Goal: Book appointment/travel/reservation

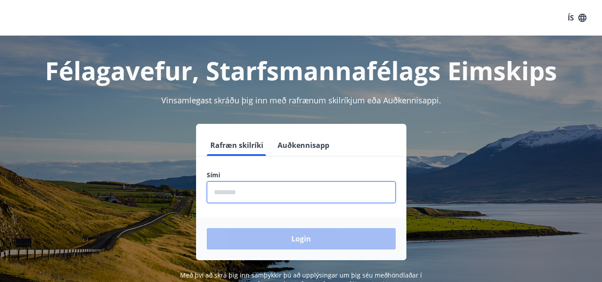
click at [232, 199] on input "phone" at bounding box center [301, 192] width 189 height 22
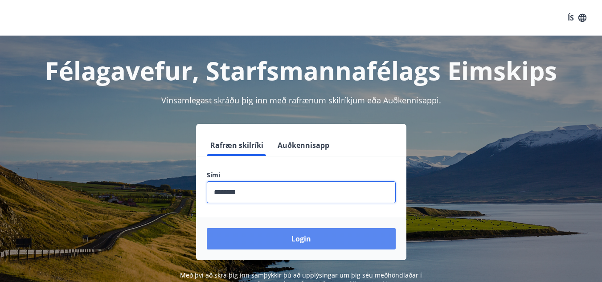
type input "********"
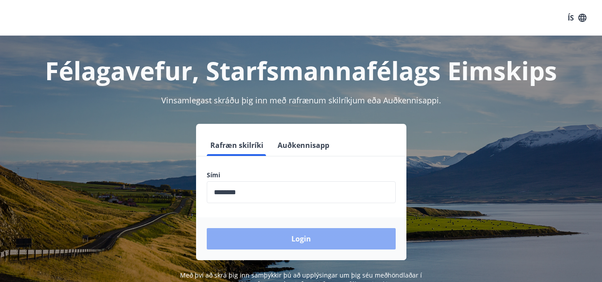
click at [296, 242] on button "Login" at bounding box center [301, 238] width 189 height 21
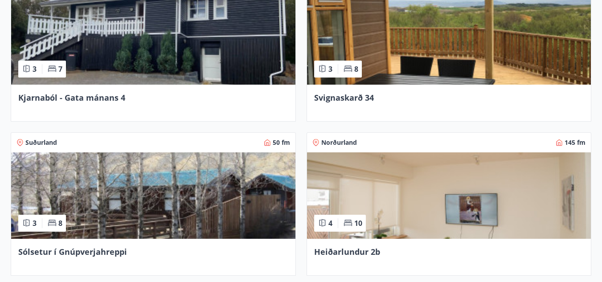
scroll to position [334, 0]
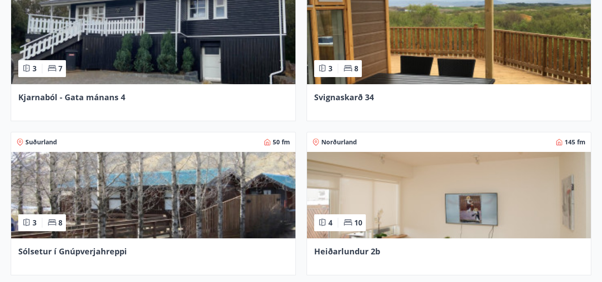
click at [82, 95] on span "Kjarnaból - Gata mánans 4" at bounding box center [71, 97] width 107 height 11
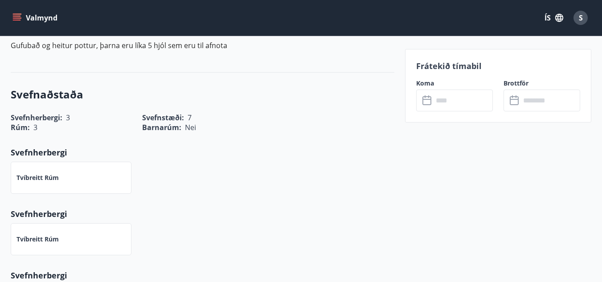
scroll to position [297, 0]
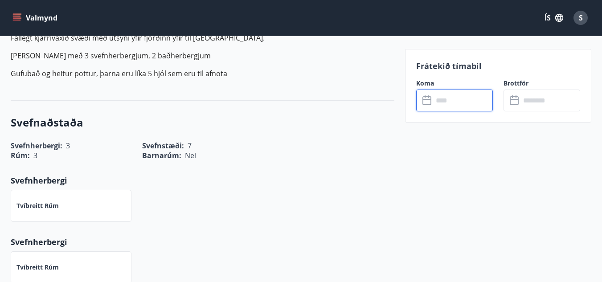
click at [454, 97] on input "text" at bounding box center [463, 101] width 60 height 22
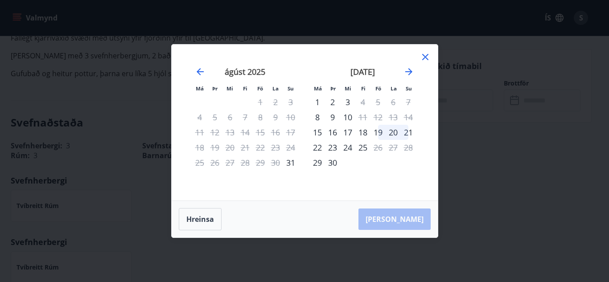
click at [423, 58] on icon at bounding box center [425, 57] width 6 height 6
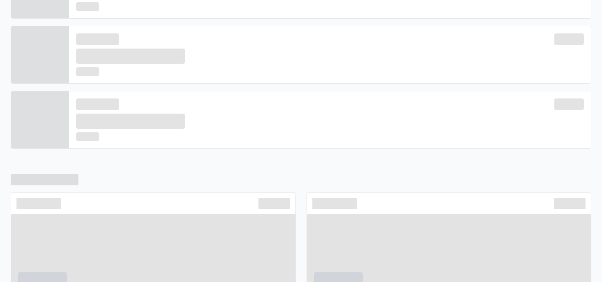
scroll to position [314, 0]
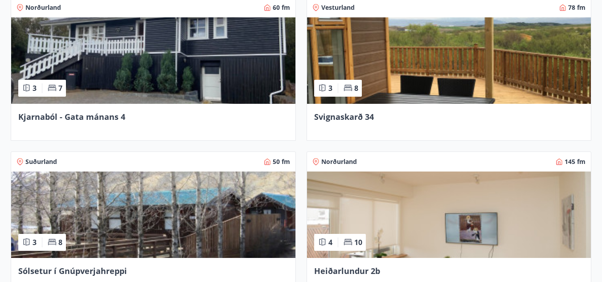
click at [341, 271] on span "Heiðarlundur 2b" at bounding box center [347, 271] width 66 height 11
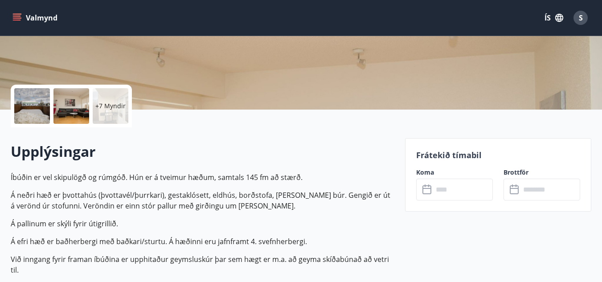
scroll to position [158, 0]
click at [443, 183] on input "text" at bounding box center [463, 189] width 60 height 22
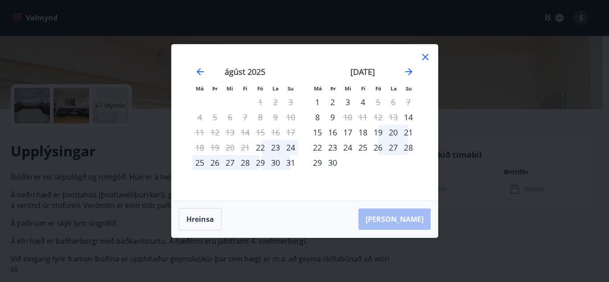
click at [247, 164] on div "28" at bounding box center [245, 162] width 15 height 15
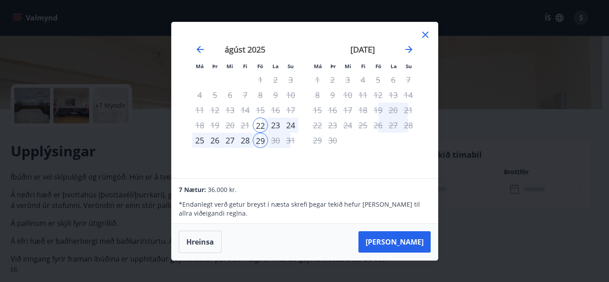
click at [244, 143] on div "28" at bounding box center [245, 140] width 15 height 15
click at [247, 140] on div "28" at bounding box center [245, 140] width 15 height 15
click at [202, 238] on button "Hreinsa" at bounding box center [200, 242] width 43 height 22
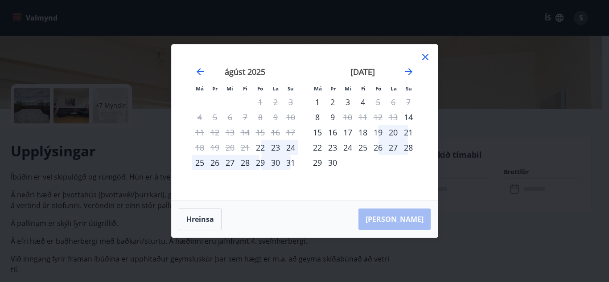
click at [247, 161] on div "28" at bounding box center [245, 162] width 15 height 15
click at [278, 145] on div "23" at bounding box center [275, 147] width 15 height 15
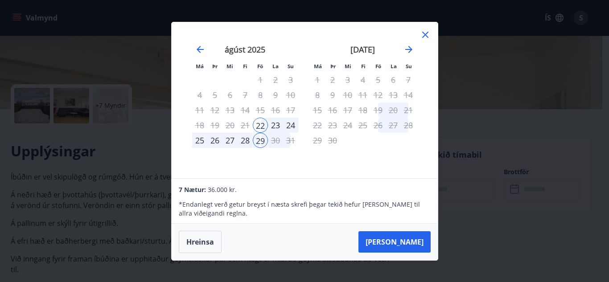
click at [253, 143] on div "29" at bounding box center [260, 140] width 15 height 15
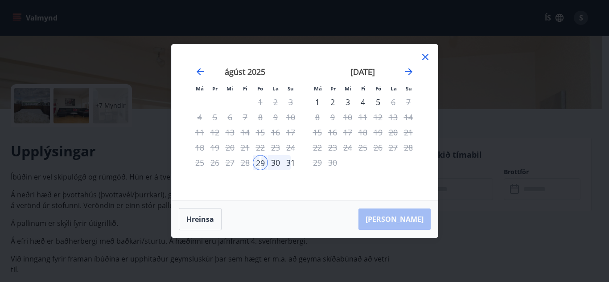
click at [244, 161] on div "28" at bounding box center [245, 162] width 15 height 15
click at [191, 220] on button "Hreinsa" at bounding box center [200, 219] width 43 height 22
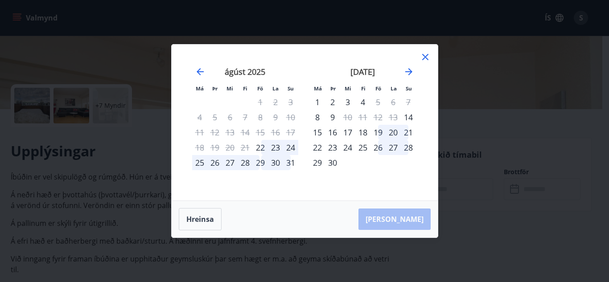
click at [244, 163] on div "28" at bounding box center [245, 162] width 15 height 15
click at [244, 163] on div "[DATE] 1 2 3 4 5 6 7 8 9 10 11 12 13 14 15 16 17 18 19 20 21 22 23 24 25 26 27 …" at bounding box center [245, 128] width 118 height 146
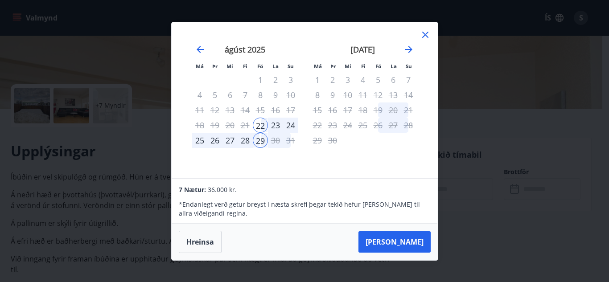
click at [245, 138] on div "28" at bounding box center [245, 140] width 15 height 15
click at [230, 139] on div "27" at bounding box center [229, 140] width 15 height 15
click at [208, 243] on button "Hreinsa" at bounding box center [200, 242] width 43 height 22
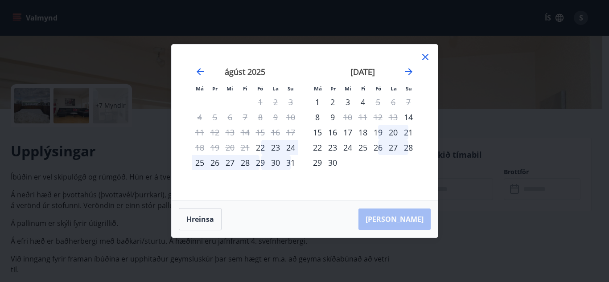
click at [230, 159] on div "27" at bounding box center [229, 162] width 15 height 15
click at [421, 57] on icon at bounding box center [425, 57] width 11 height 11
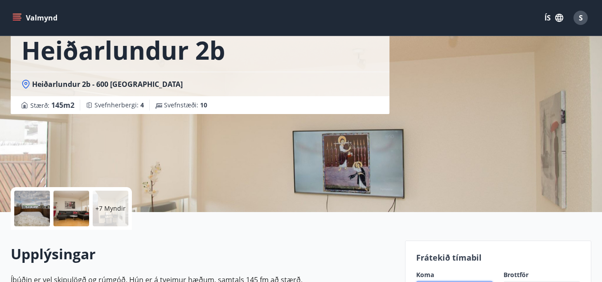
scroll to position [0, 0]
